Goal: Task Accomplishment & Management: Use online tool/utility

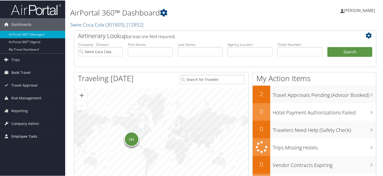
click at [24, 136] on span "Employee Tools" at bounding box center [24, 136] width 26 height 13
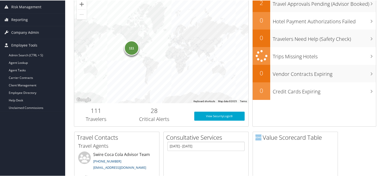
scroll to position [100, 0]
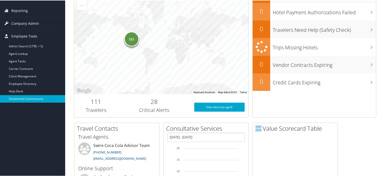
click at [26, 100] on link "Unclaimed Commissions" at bounding box center [32, 99] width 65 height 8
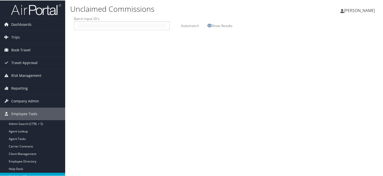
click at [80, 23] on input "text" at bounding box center [121, 25] width 89 height 5
type input "2509292"
click at [187, 25] on label "Automatch" at bounding box center [190, 25] width 18 height 9
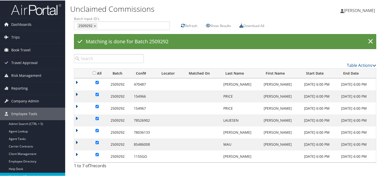
click at [243, 25] on icon at bounding box center [242, 25] width 4 height 4
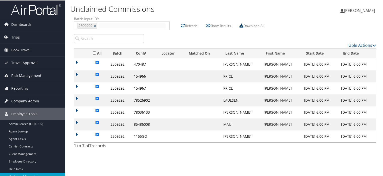
click at [103, 25] on input "text" at bounding box center [132, 25] width 67 height 5
type input "2509293"
type input "2509292, 2509293"
click at [95, 24] on link "×" at bounding box center [95, 25] width 3 height 5
type input "2509293"
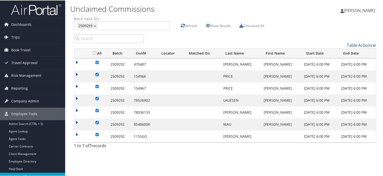
click at [189, 25] on label "Refresh" at bounding box center [191, 25] width 12 height 9
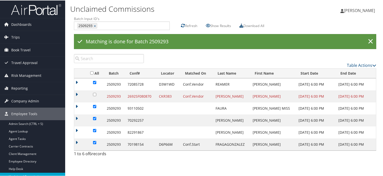
click at [243, 25] on icon at bounding box center [242, 25] width 4 height 4
